Goal: Navigation & Orientation: Find specific page/section

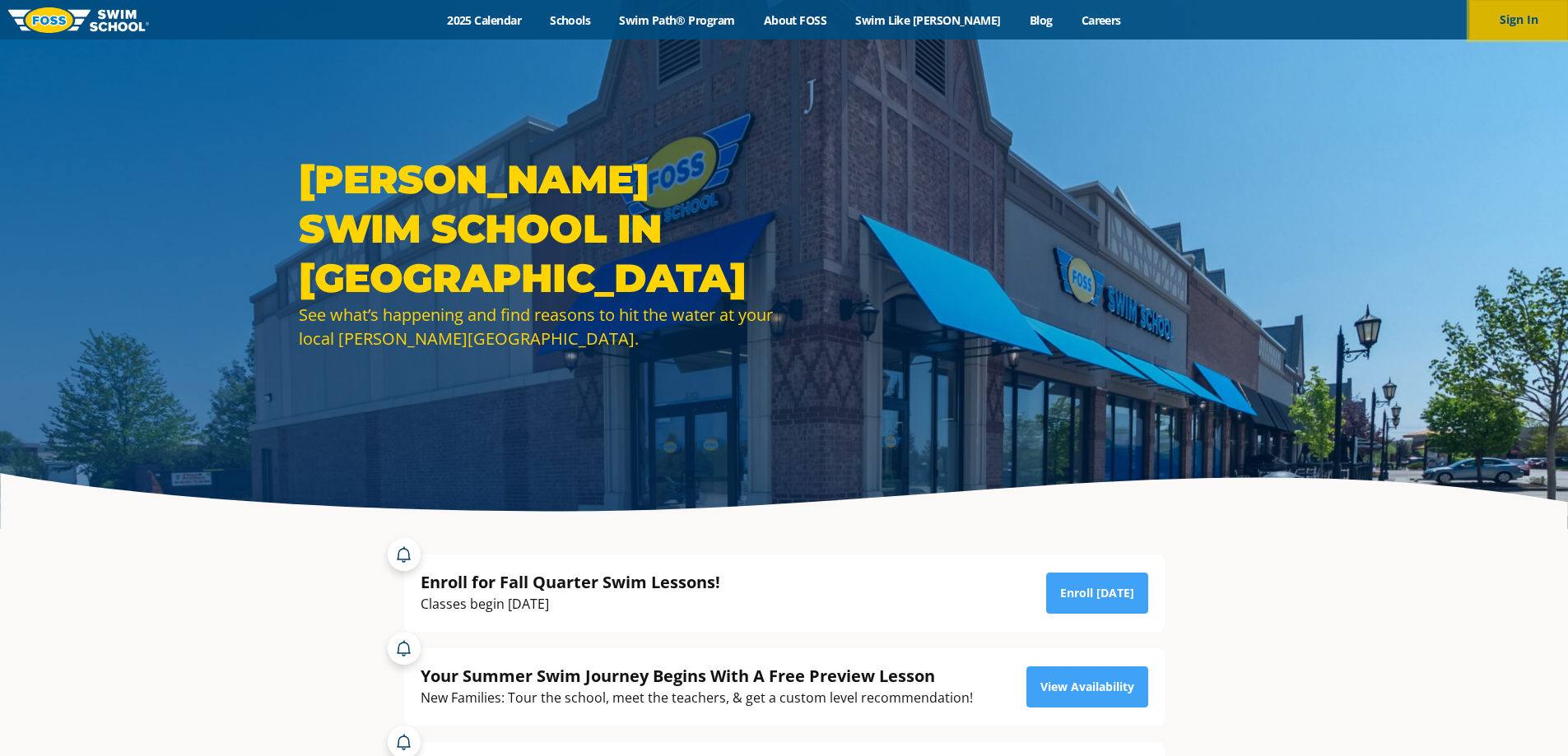
click at [1531, 26] on button "Sign In" at bounding box center [1518, 20] width 99 height 40
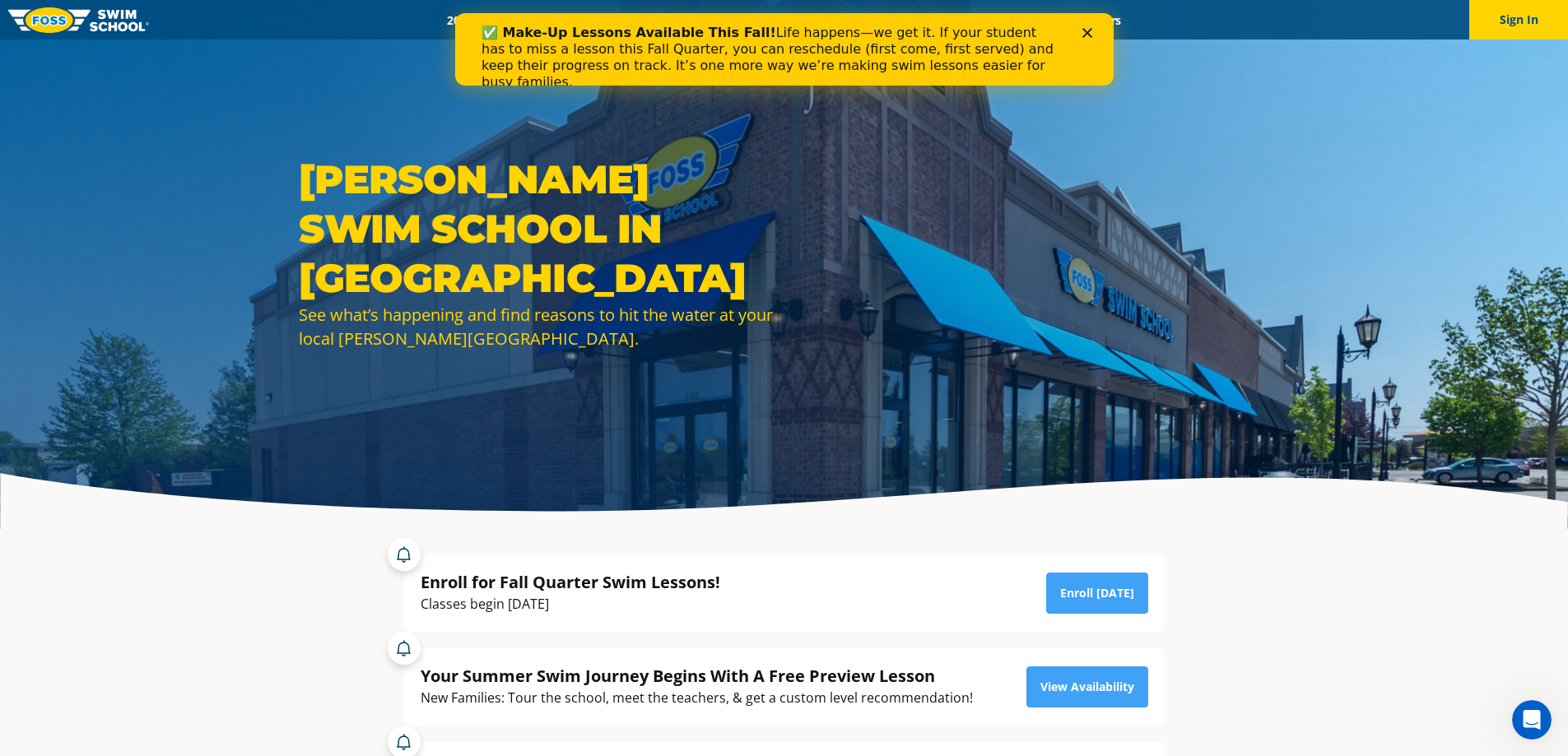
drag, startPoint x: 971, startPoint y: 34, endPoint x: 515, endPoint y: 22, distance: 456.2
click at [515, 22] on div "✅ Make-Up Lessons Available This Fall! Life happens—we get it. If your student …" at bounding box center [777, 58] width 593 height 76
click at [1086, 33] on polygon "Close" at bounding box center [1086, 33] width 10 height 10
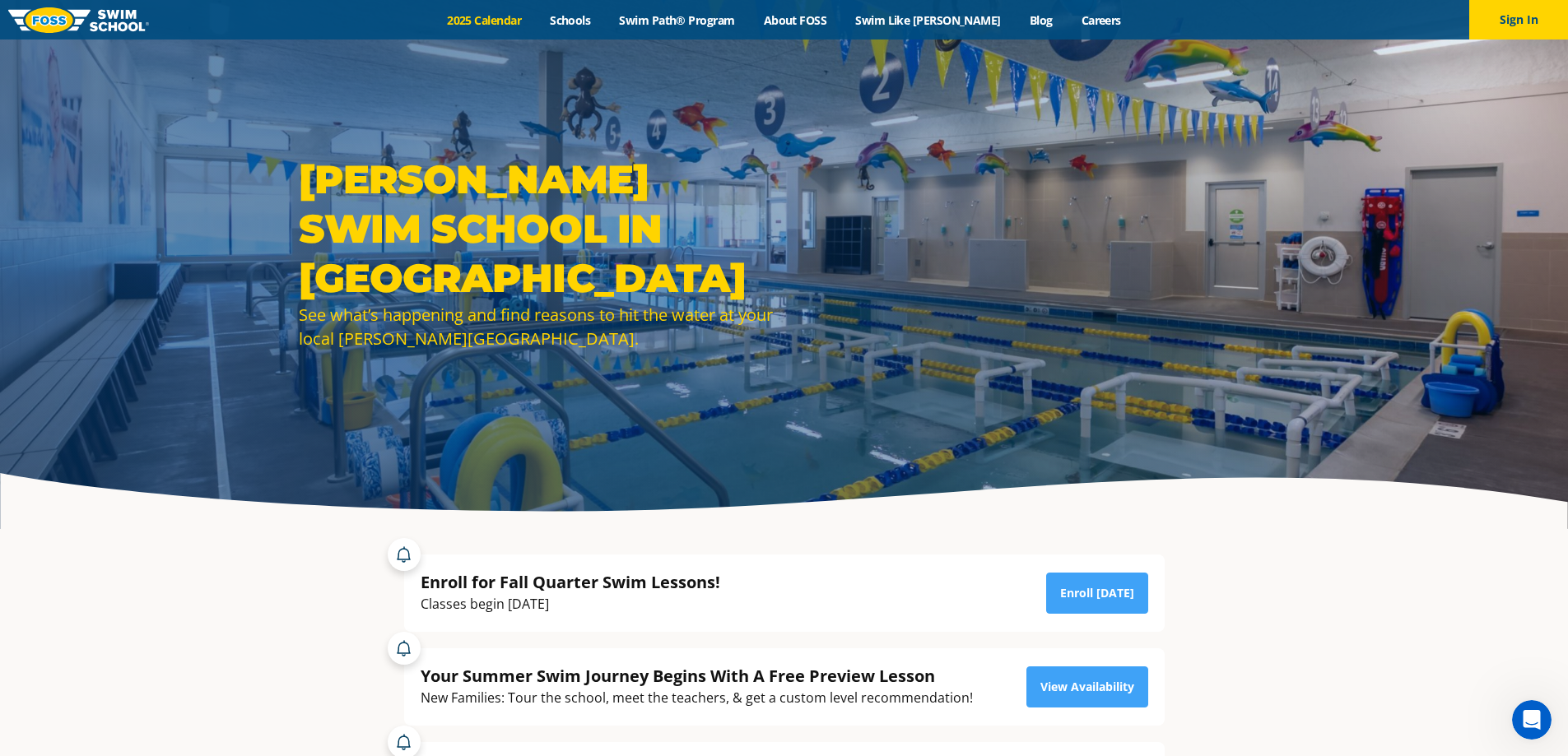
click at [530, 14] on link "2025 Calendar" at bounding box center [484, 20] width 103 height 15
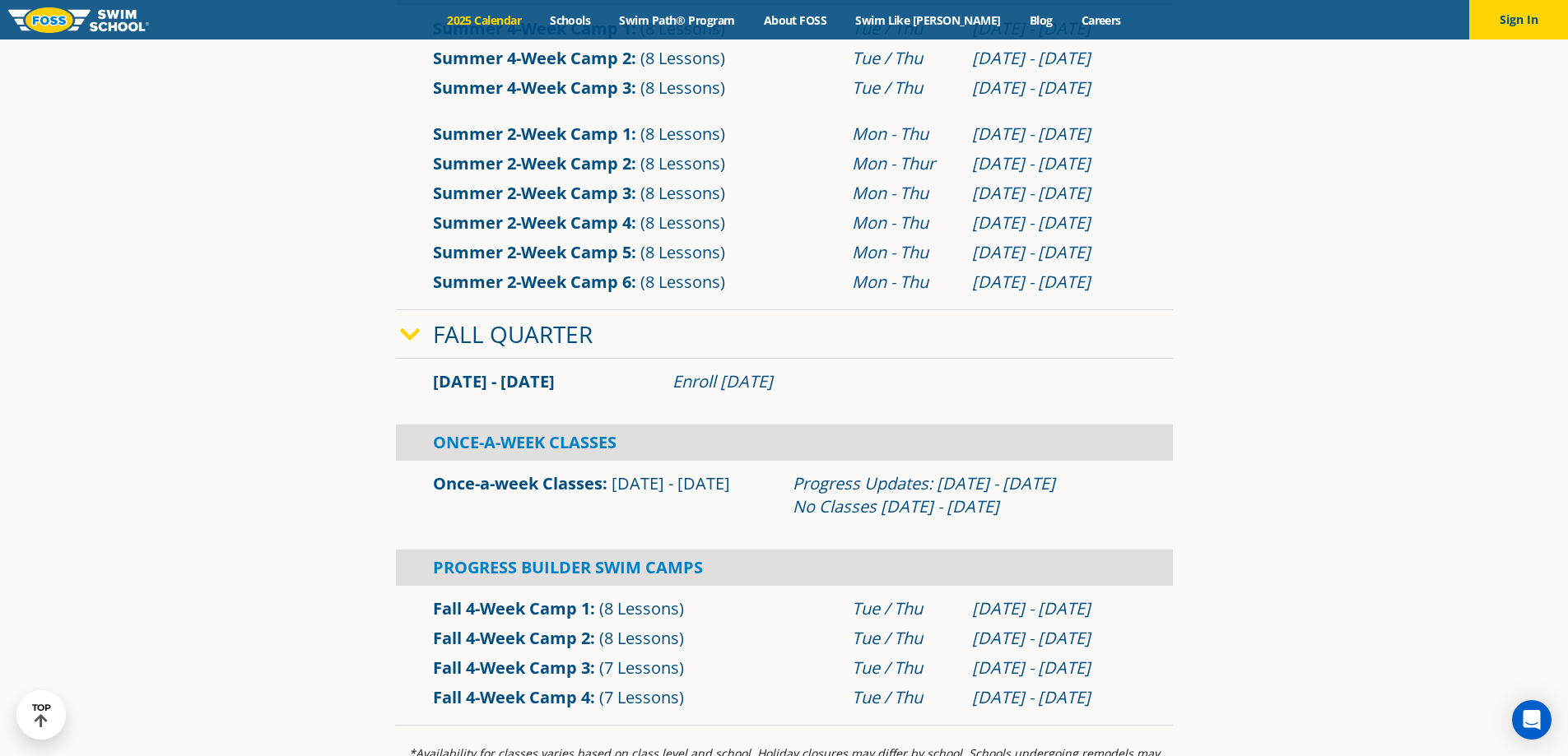
scroll to position [1069, 0]
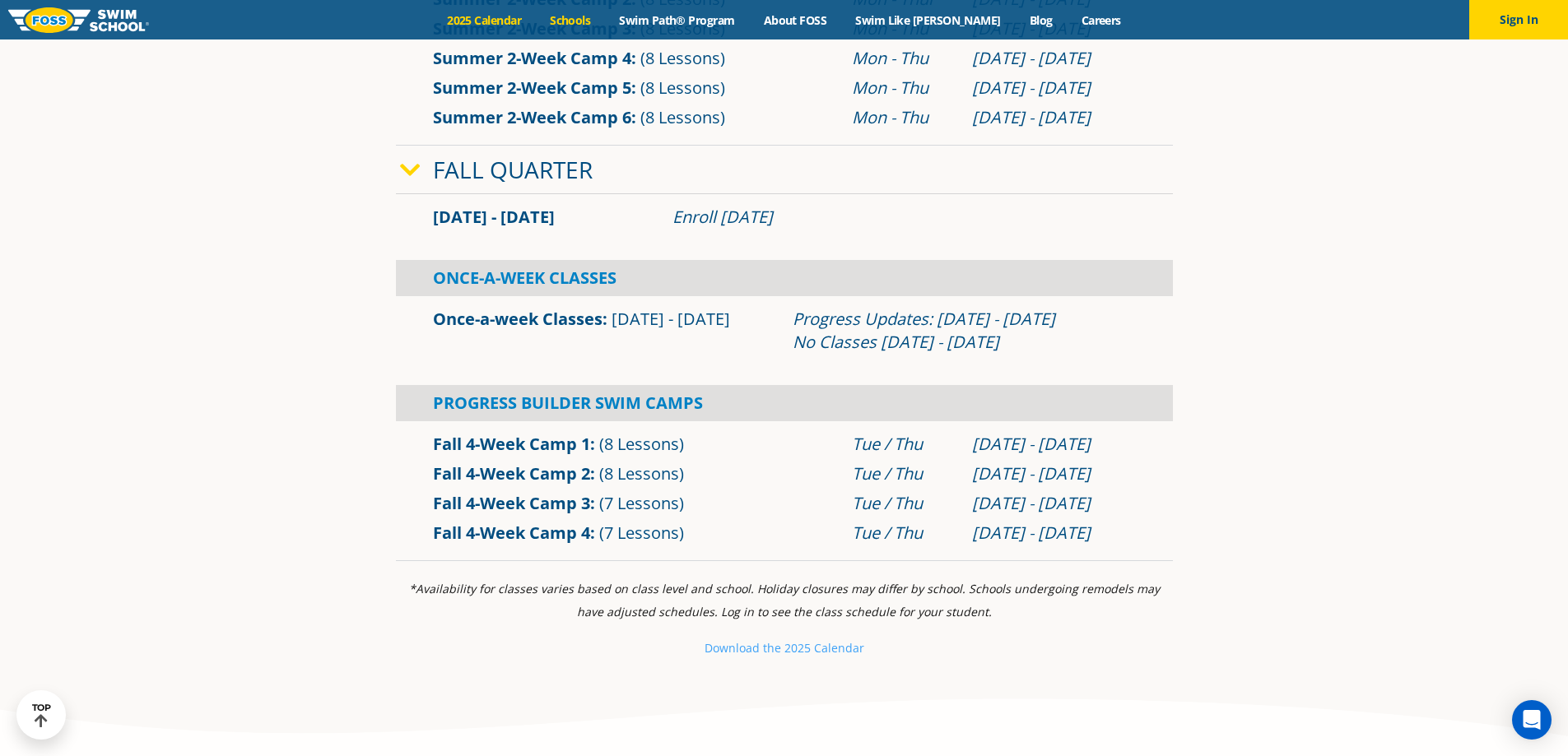
click at [595, 16] on link "Schools" at bounding box center [570, 20] width 70 height 15
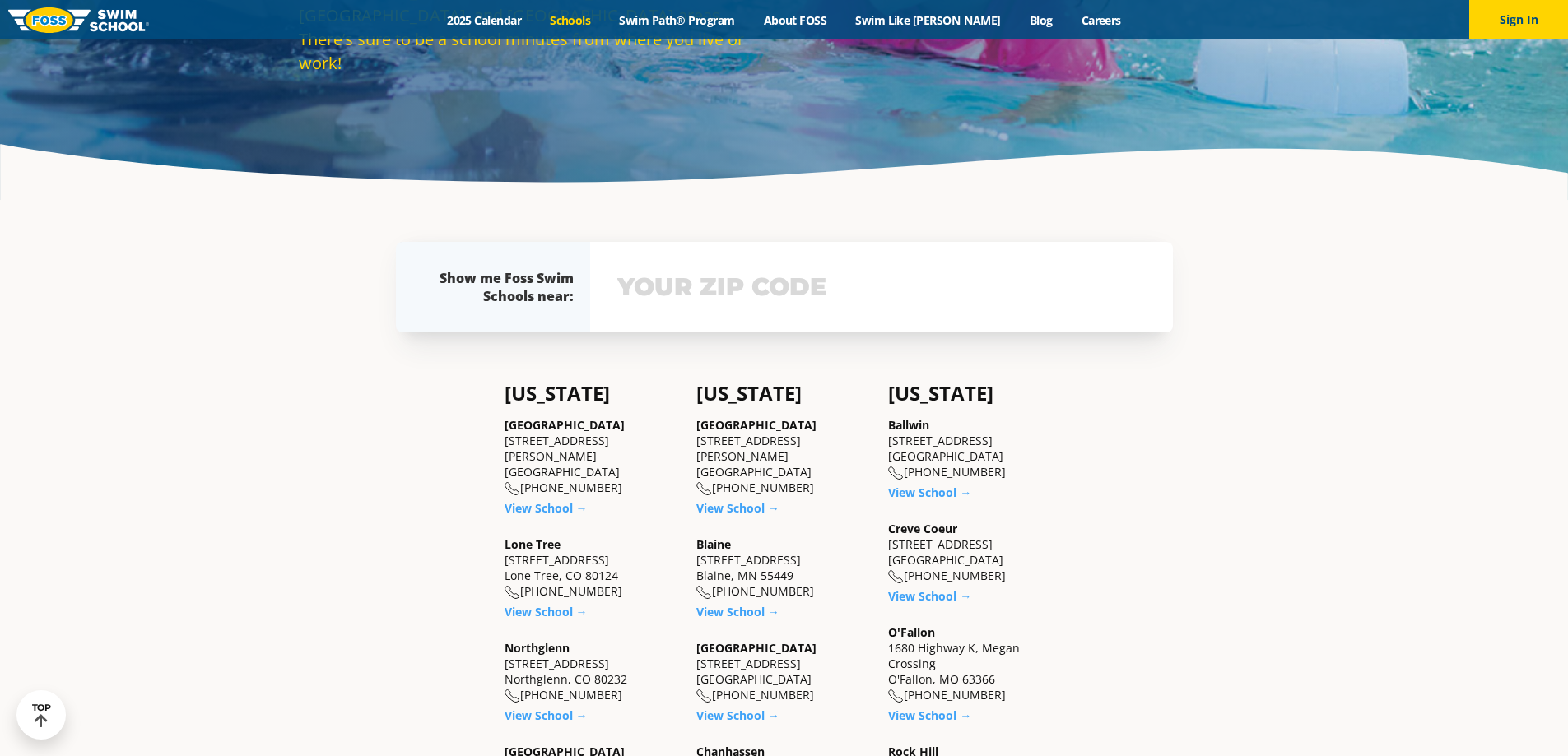
scroll to position [82, 0]
